Goal: Information Seeking & Learning: Learn about a topic

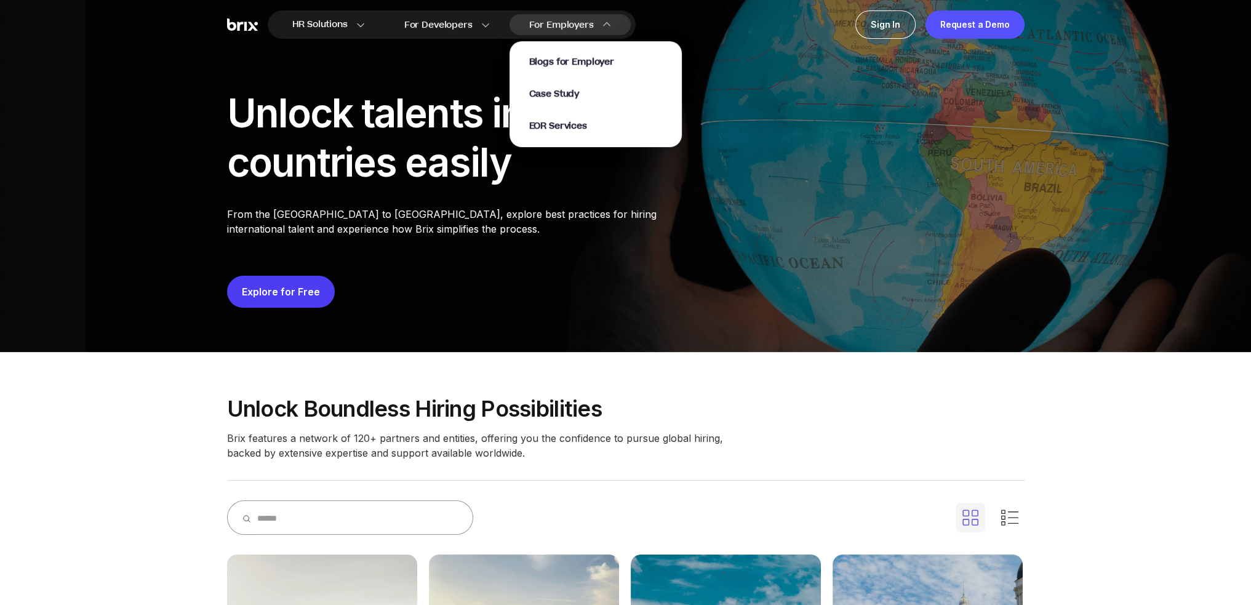
click at [561, 118] on div "Blogs for Employer Case Study EOR Services" at bounding box center [595, 94] width 133 height 76
click at [560, 122] on span "EOR Services" at bounding box center [558, 126] width 58 height 14
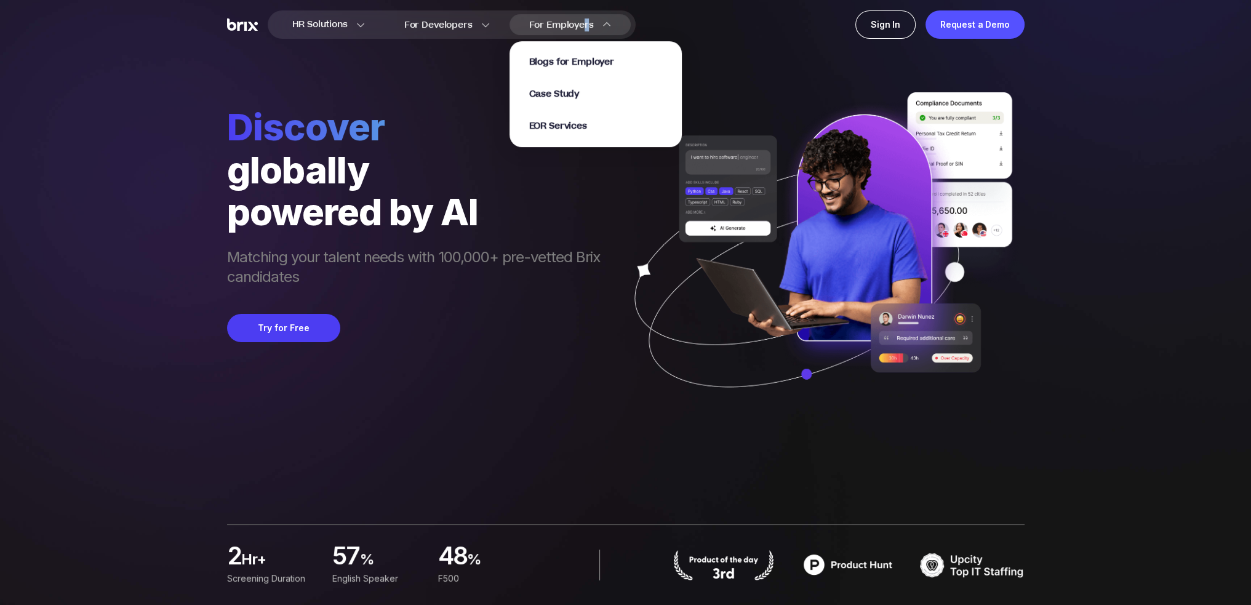
click at [586, 25] on span "For Employers" at bounding box center [561, 24] width 65 height 13
click at [561, 129] on span "EOR Services" at bounding box center [558, 126] width 58 height 14
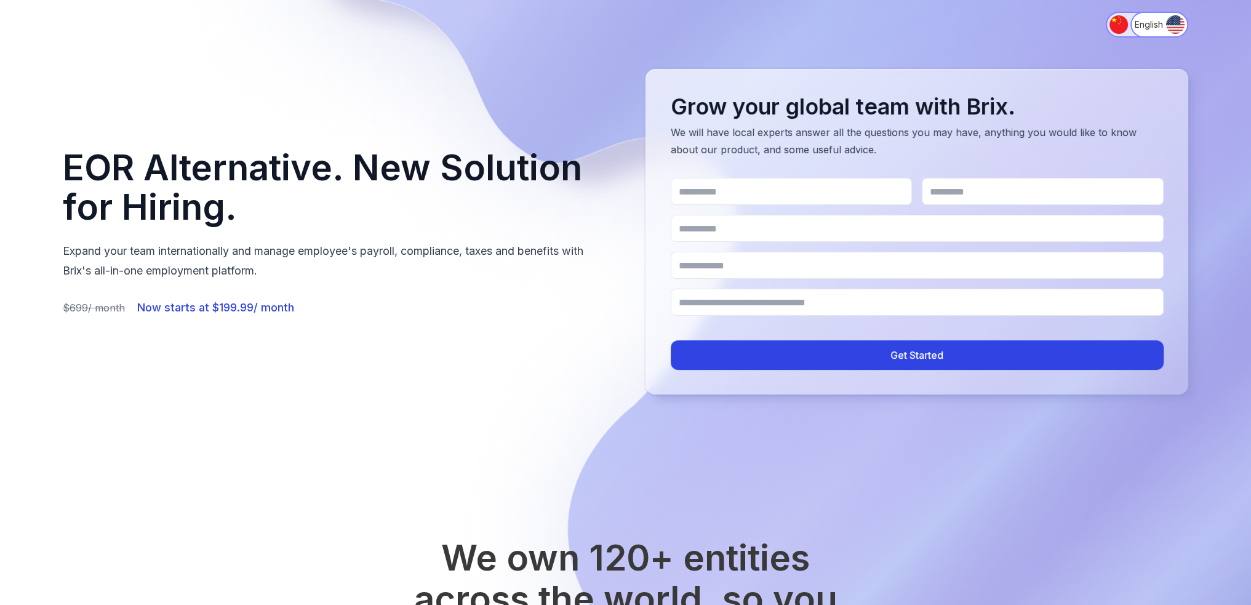
click at [1114, 29] on img "Switch to 简体中文" at bounding box center [1119, 24] width 18 height 18
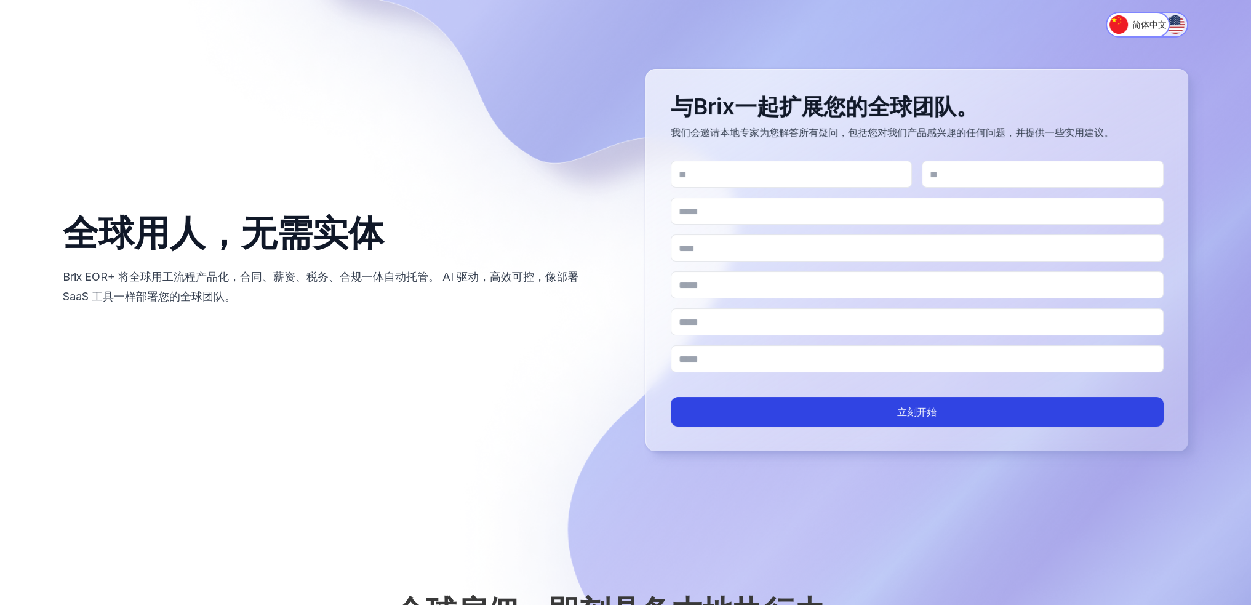
click at [1170, 22] on img "Switch to English" at bounding box center [1175, 24] width 18 height 18
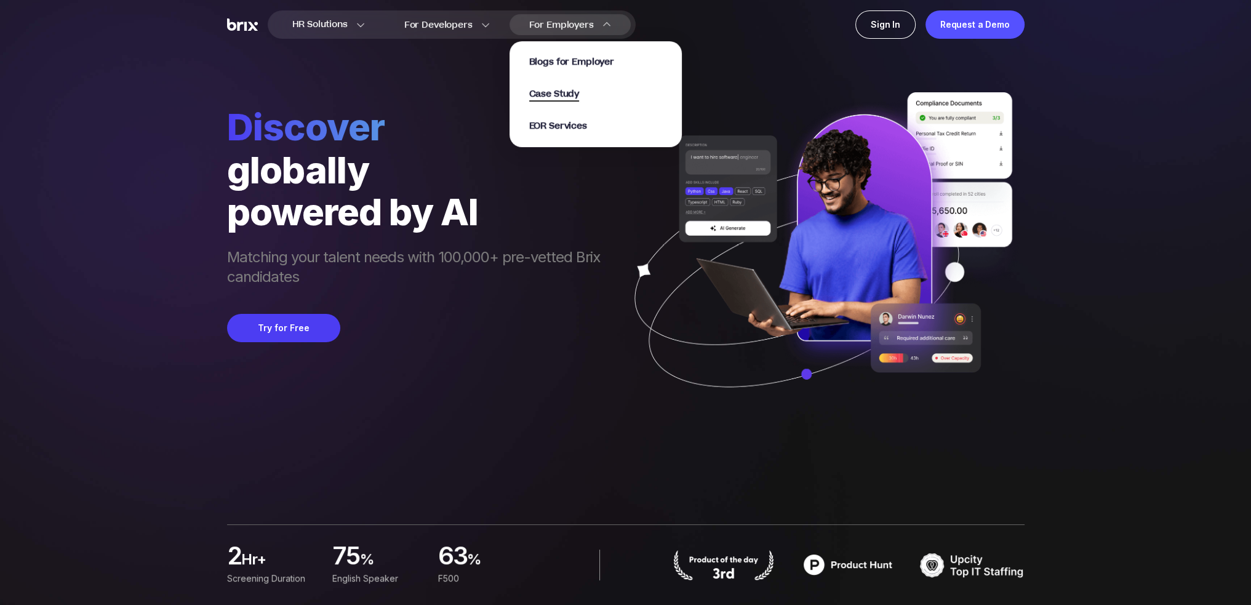
click at [567, 89] on span "Case Study" at bounding box center [554, 94] width 50 height 14
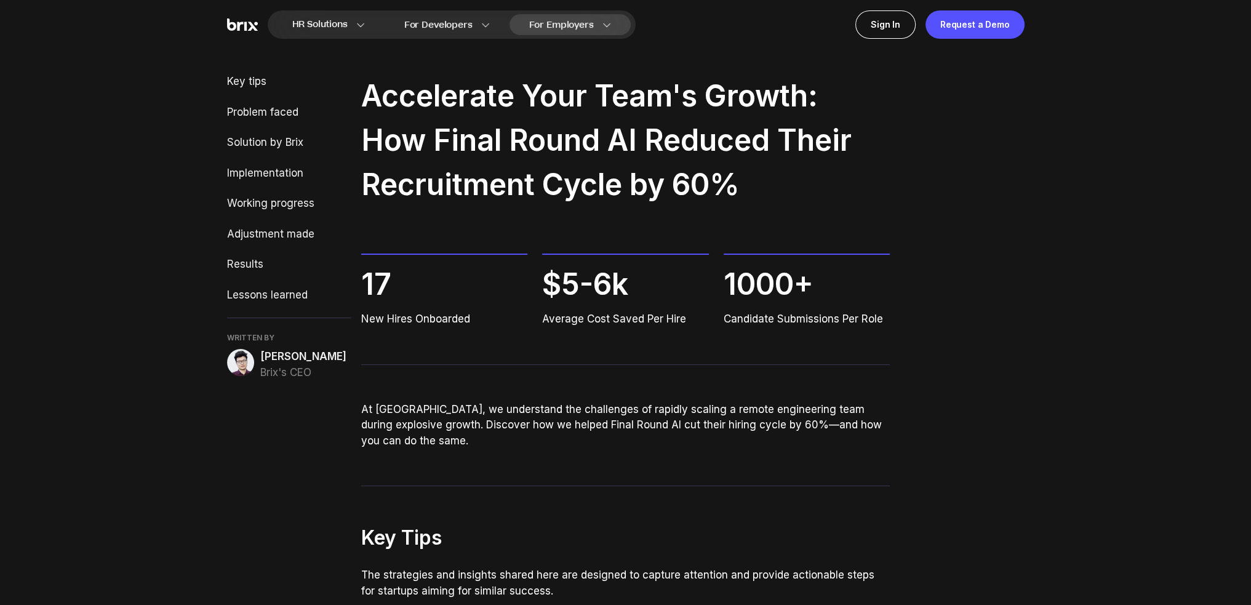
click at [581, 17] on div "For Employers Blogs for Employer Case Study EOR Services" at bounding box center [570, 24] width 121 height 21
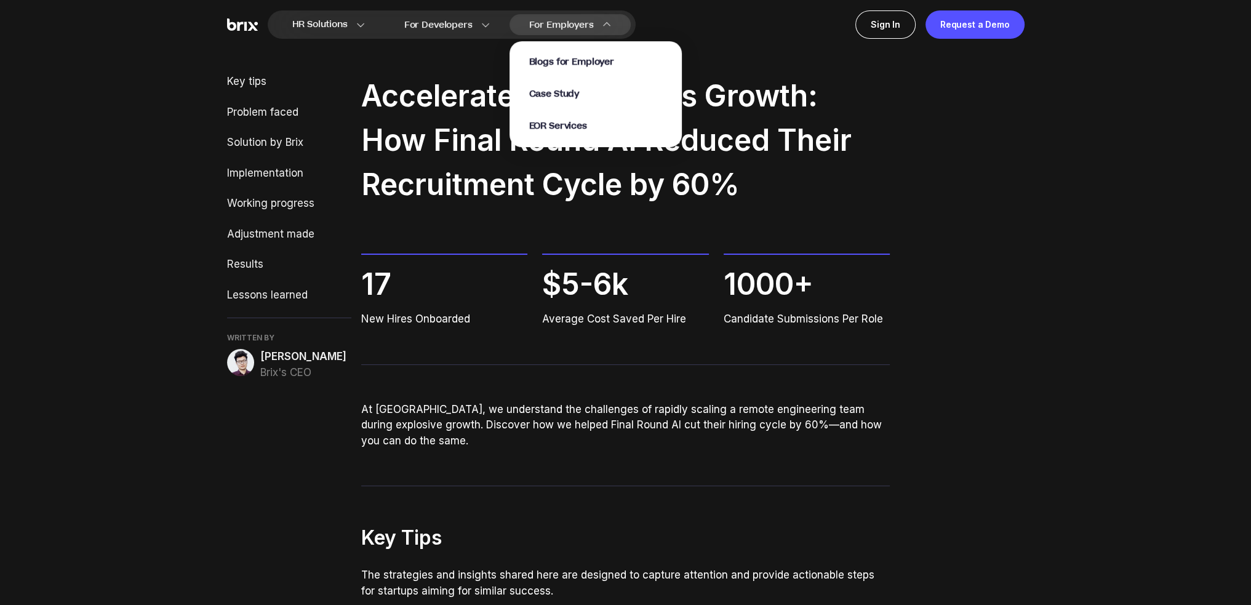
click at [567, 30] on section "Blogs for Employer Case Study EOR Services" at bounding box center [596, 88] width 172 height 118
click at [550, 124] on span "EOR Services" at bounding box center [558, 126] width 58 height 14
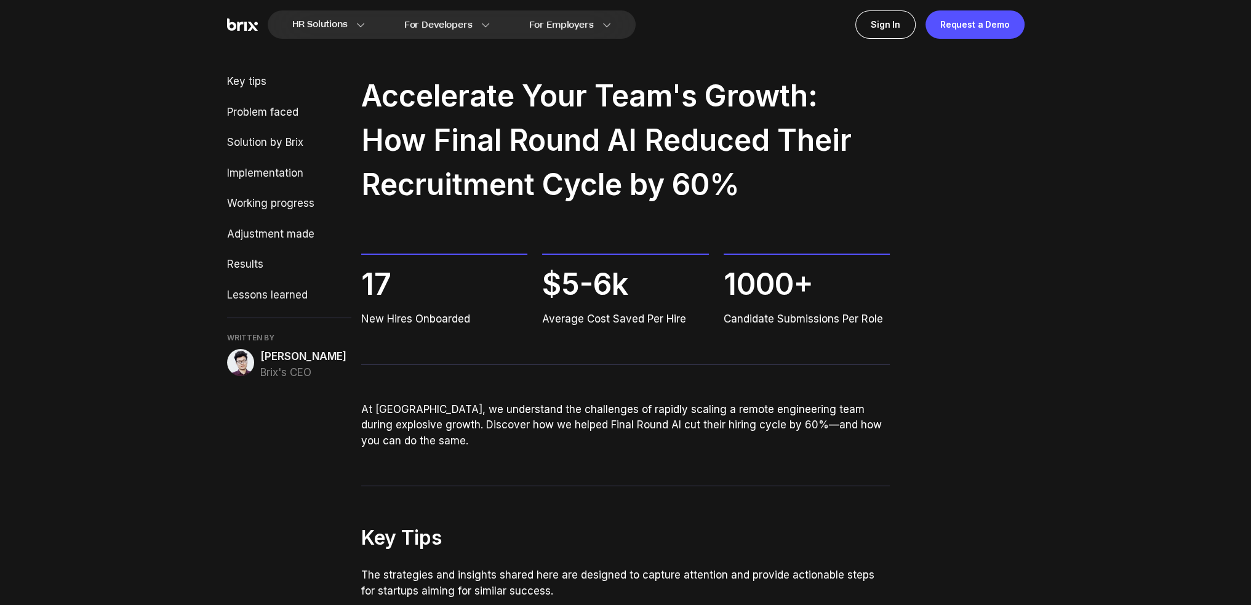
click at [233, 24] on img at bounding box center [242, 24] width 31 height 13
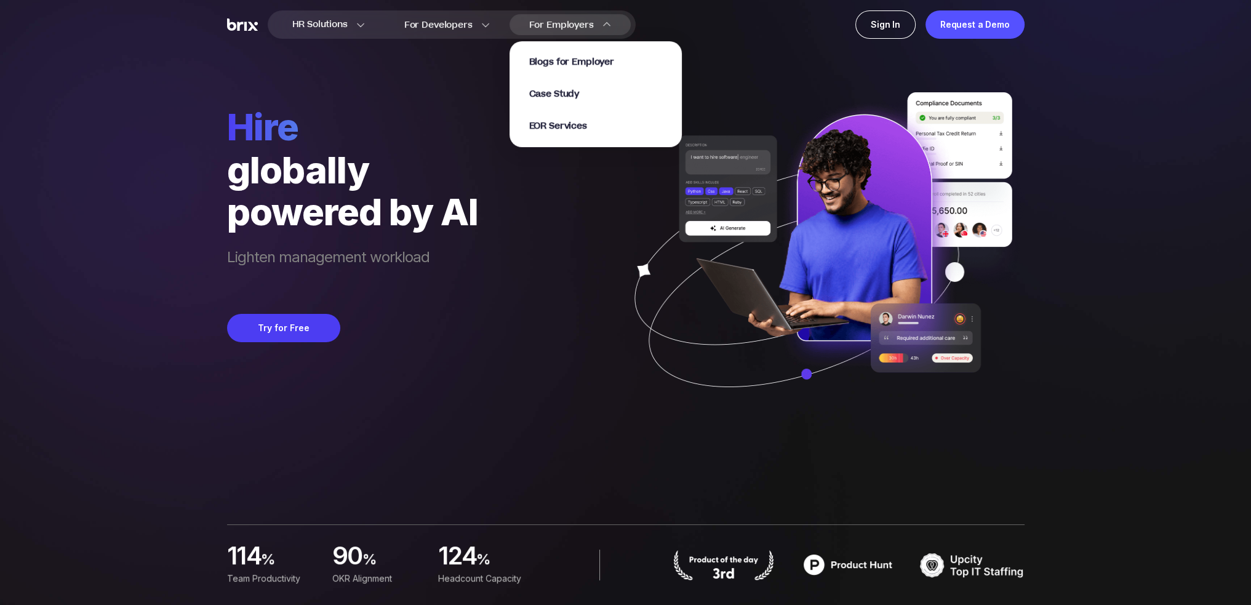
click at [568, 23] on span "For Employers" at bounding box center [561, 24] width 65 height 13
click at [566, 129] on span "EOR Services" at bounding box center [558, 126] width 58 height 14
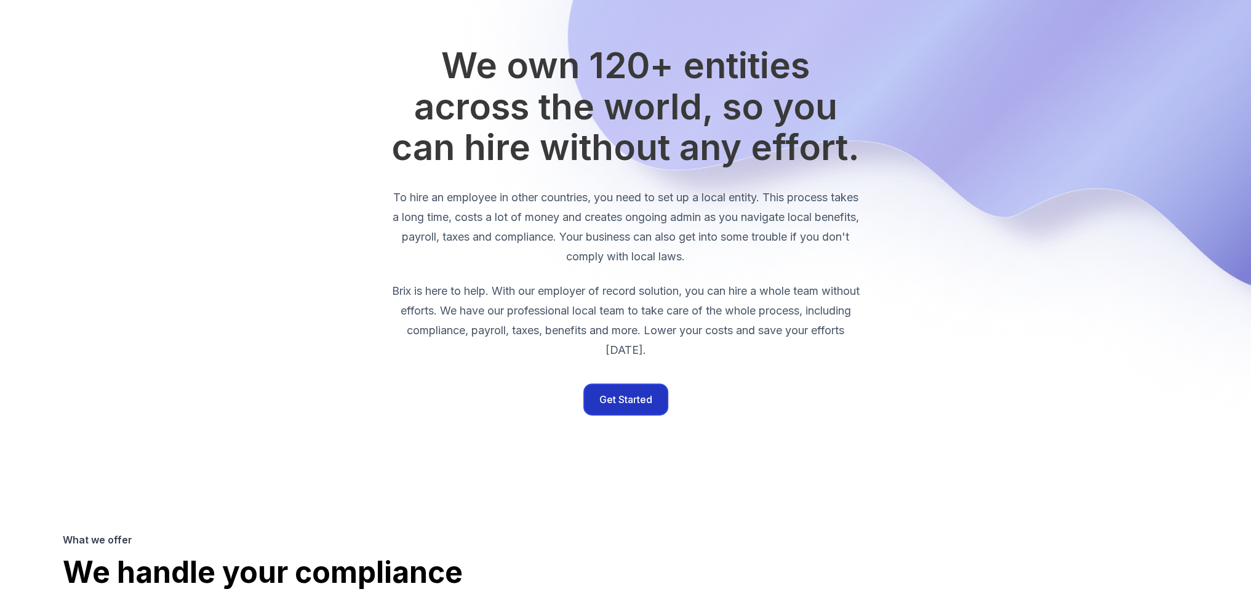
click at [620, 406] on button "Get Started" at bounding box center [626, 400] width 82 height 30
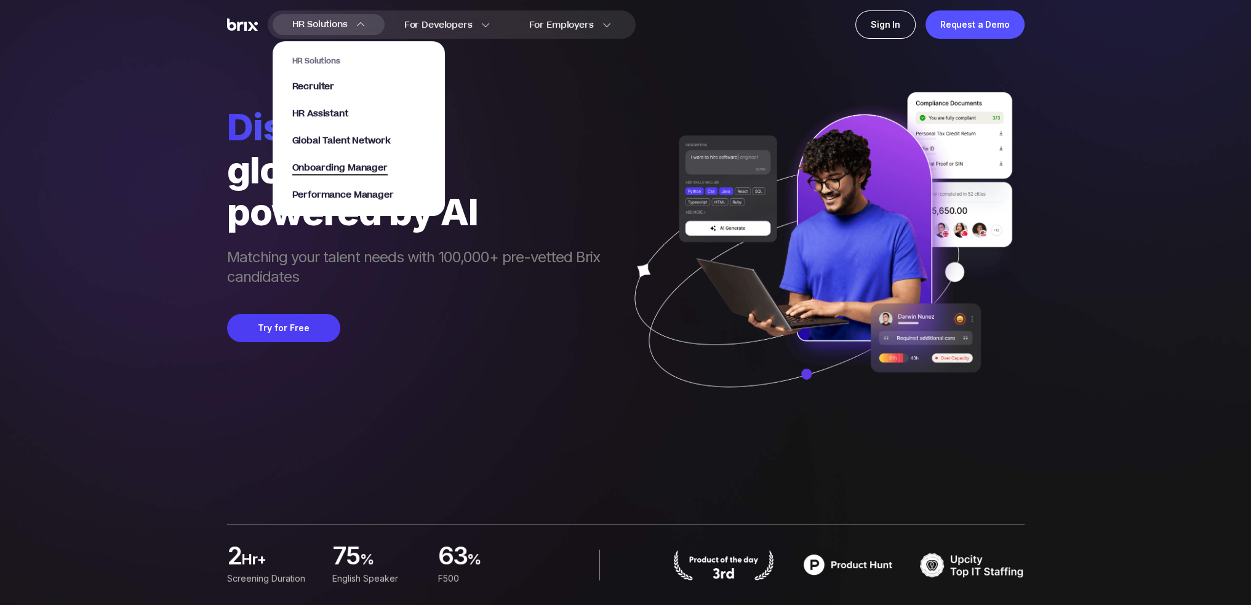
click at [338, 171] on span "Onboarding Manager" at bounding box center [339, 168] width 95 height 14
click at [341, 167] on span "Onboarding Manager" at bounding box center [339, 168] width 95 height 14
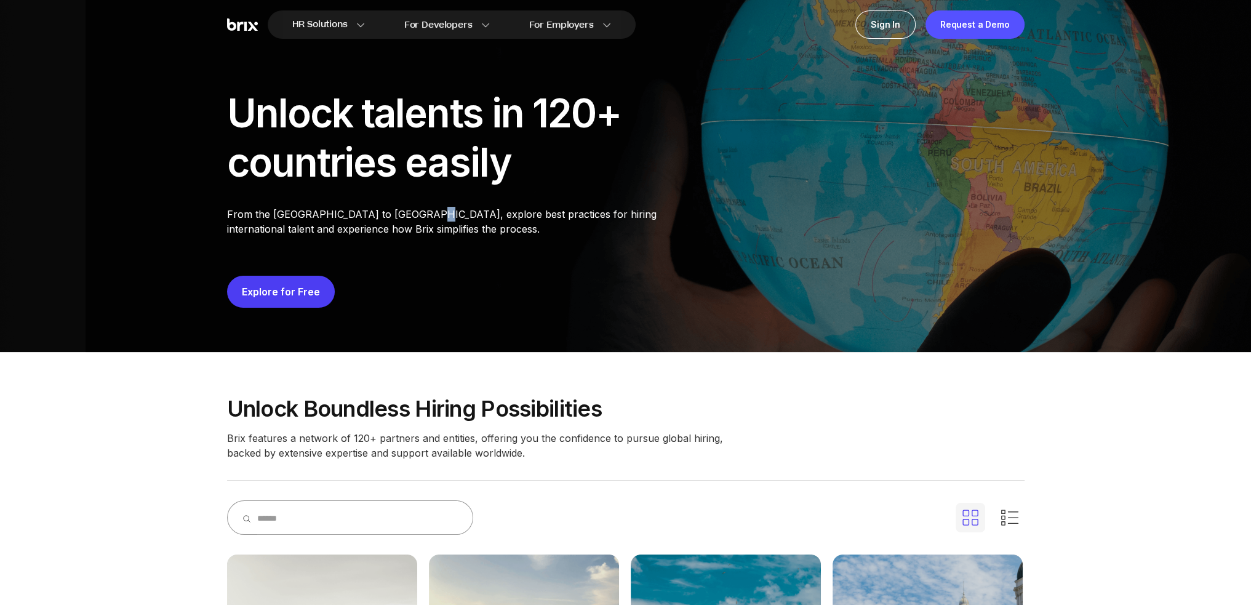
click at [411, 220] on p "From the [GEOGRAPHIC_DATA] to [GEOGRAPHIC_DATA], explore best practices for hir…" at bounding box center [464, 222] width 474 height 30
click at [243, 28] on img at bounding box center [242, 24] width 31 height 13
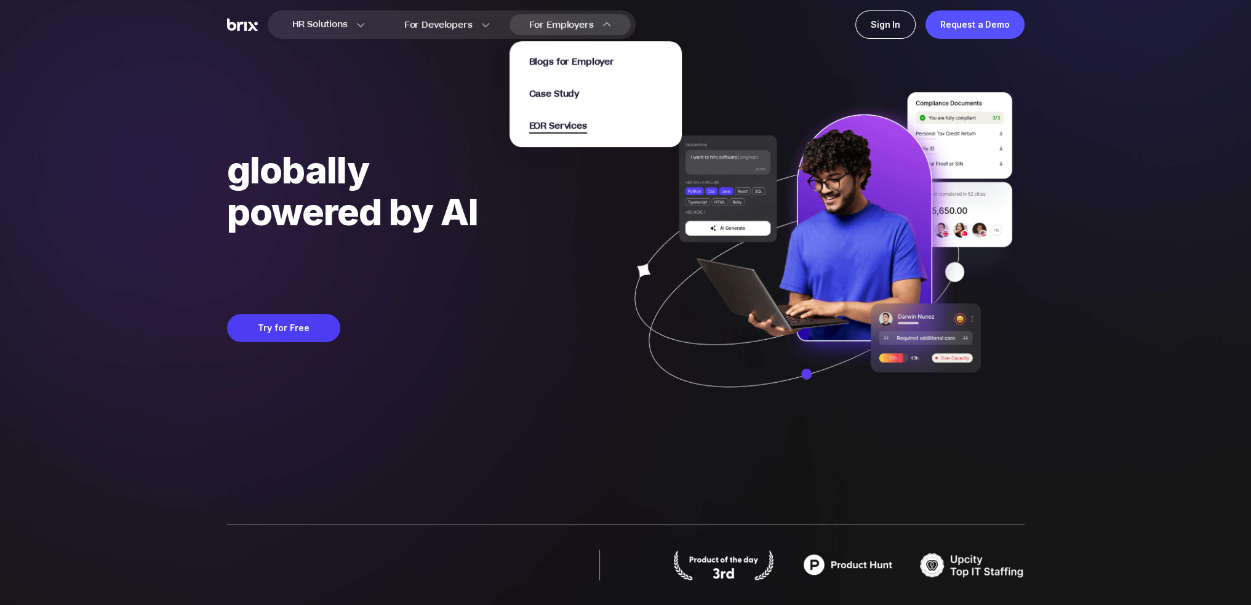
click at [554, 127] on span "EOR Services" at bounding box center [558, 126] width 58 height 14
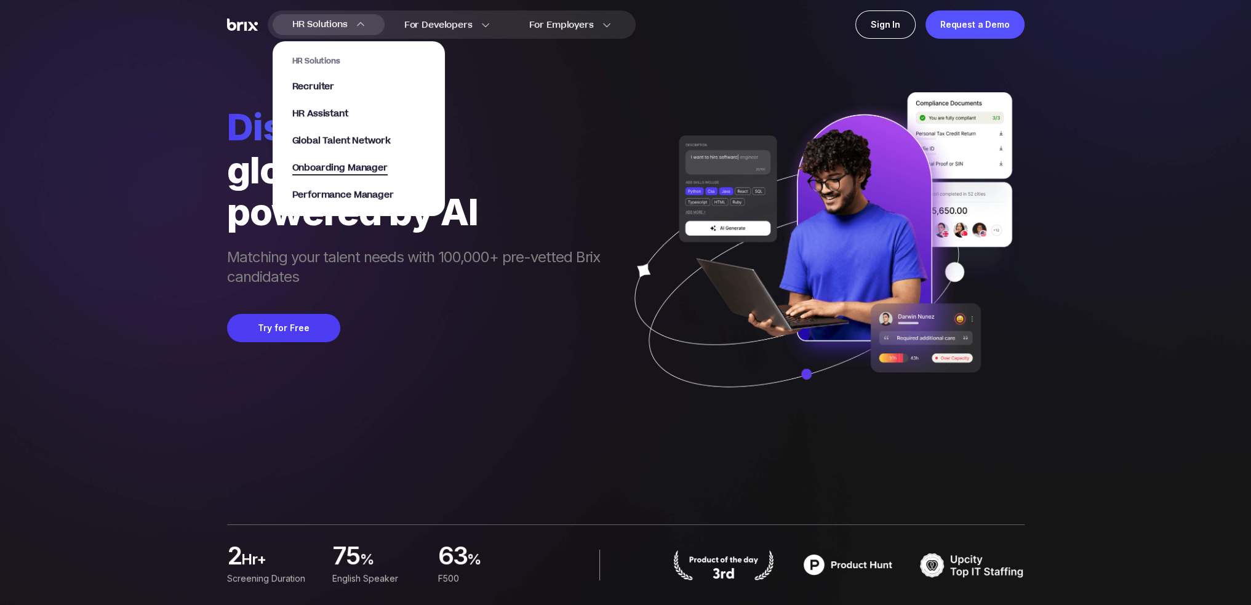
click at [330, 168] on span "Onboarding Manager" at bounding box center [339, 168] width 95 height 14
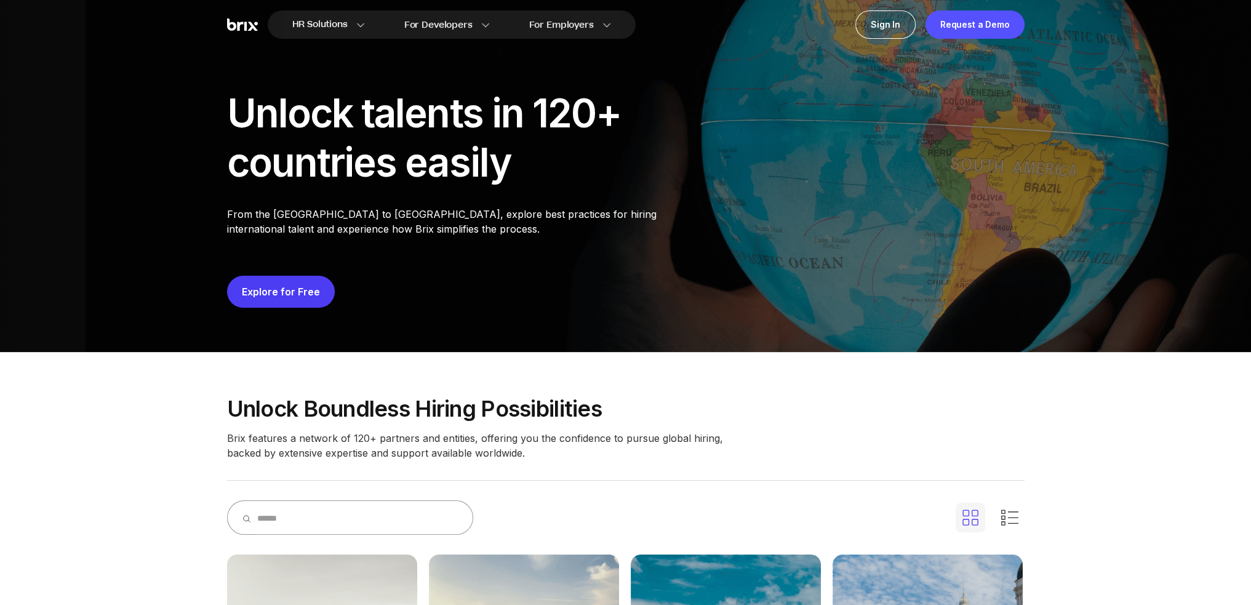
click at [307, 302] on button "Explore for Free" at bounding box center [281, 292] width 108 height 32
click at [284, 292] on link "Explore for Free" at bounding box center [281, 292] width 78 height 12
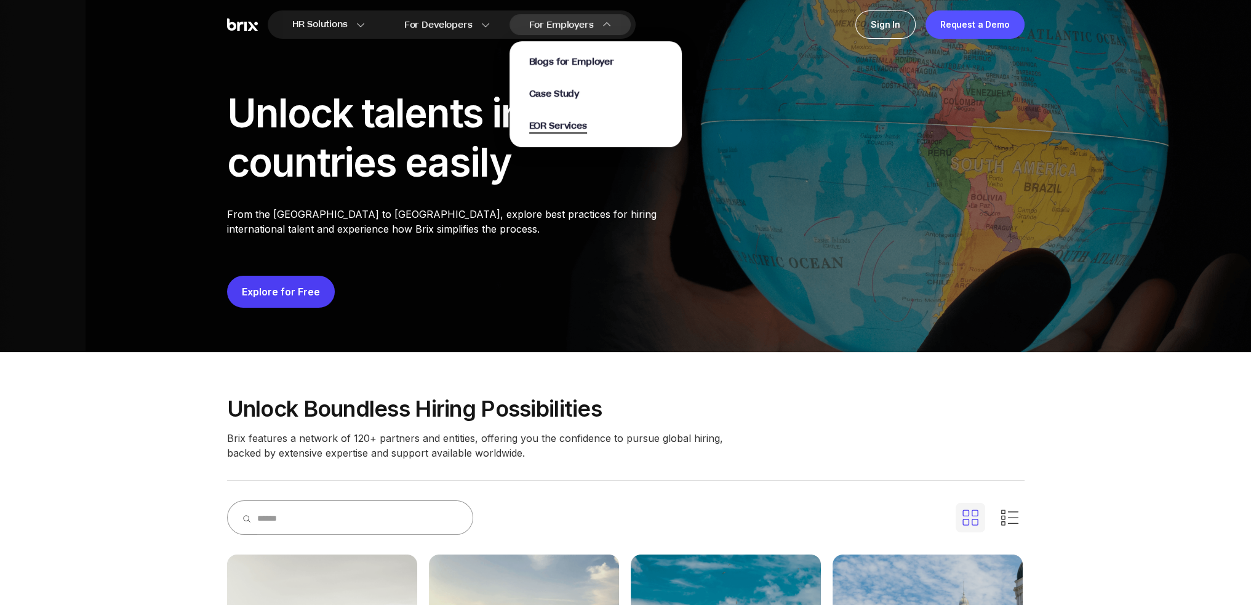
click at [561, 124] on span "EOR Services" at bounding box center [558, 126] width 58 height 14
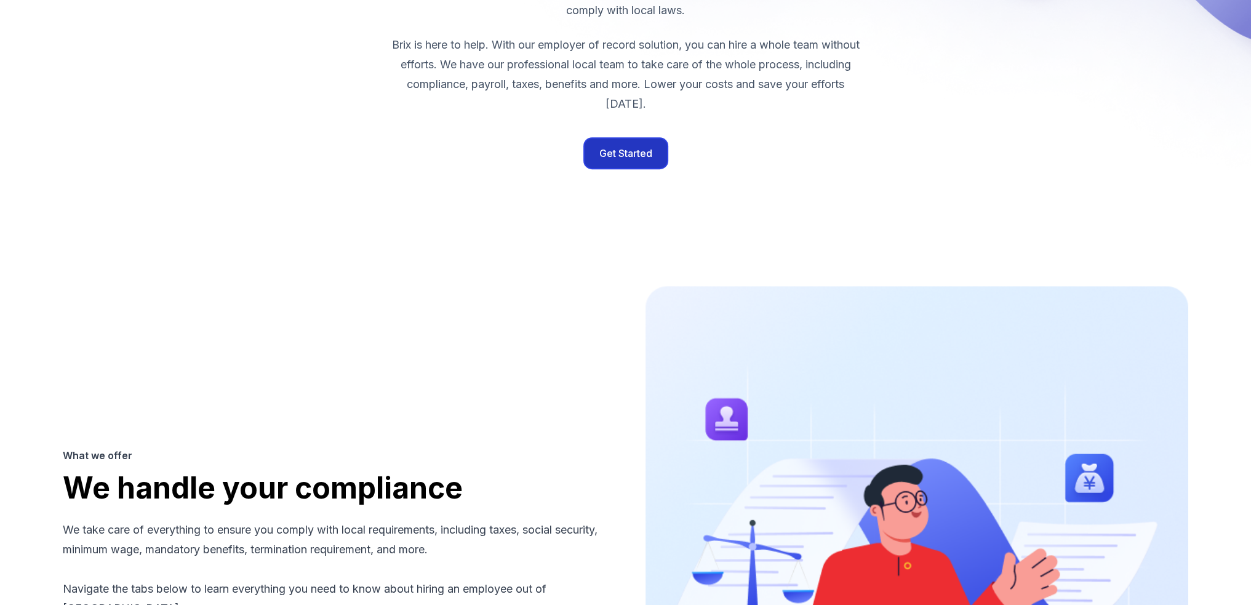
click at [628, 155] on button "Get Started" at bounding box center [626, 153] width 82 height 30
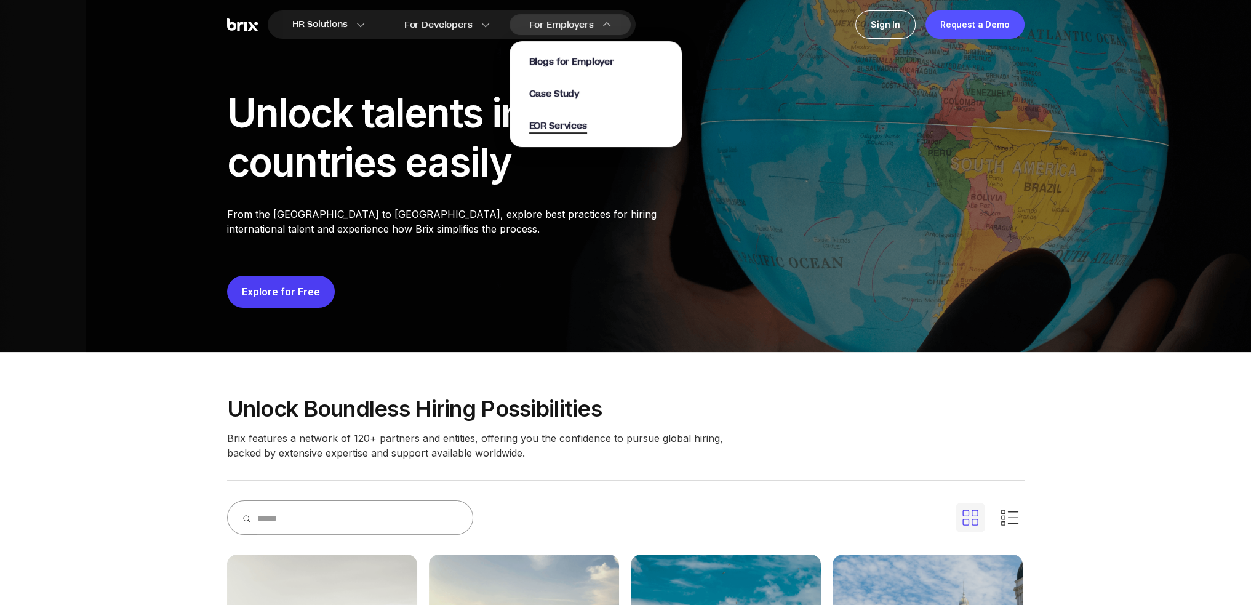
click at [552, 125] on span "EOR Services" at bounding box center [558, 126] width 58 height 14
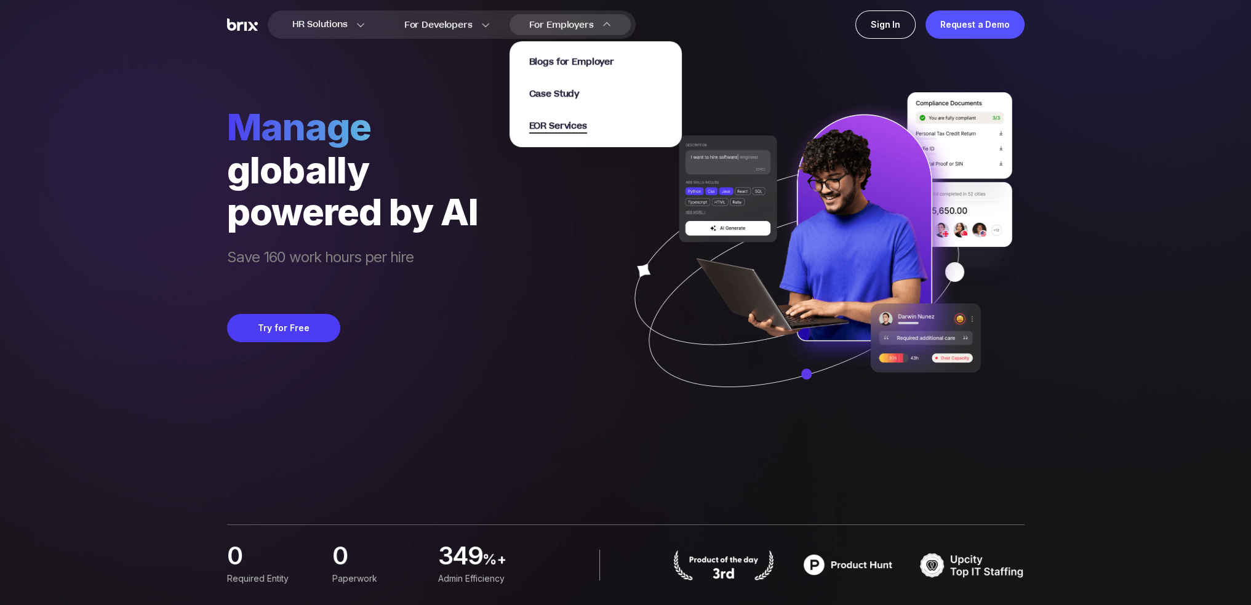
click at [568, 130] on span "EOR Services" at bounding box center [558, 126] width 58 height 14
